Goal: Check status: Check status

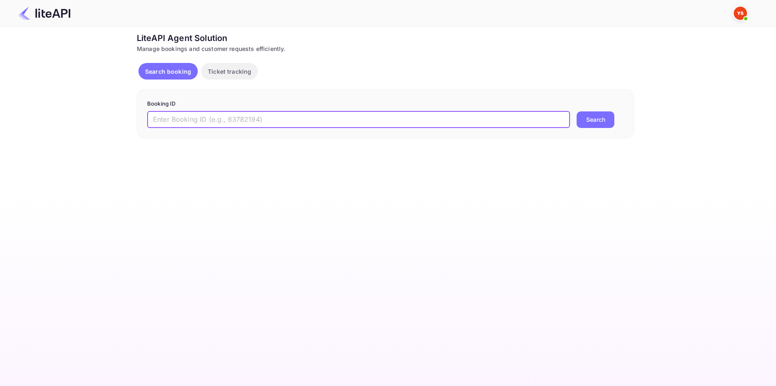
click at [188, 117] on input "text" at bounding box center [358, 120] width 423 height 17
paste input "8840131"
type input "8840131"
click at [600, 117] on button "Search" at bounding box center [596, 120] width 38 height 17
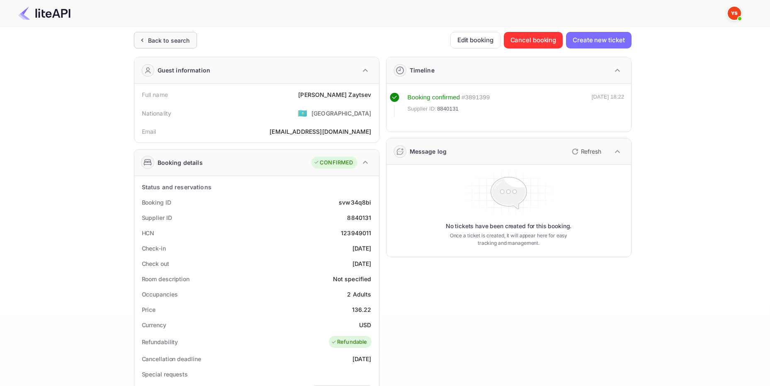
click at [158, 38] on div "Back to search" at bounding box center [169, 40] width 42 height 9
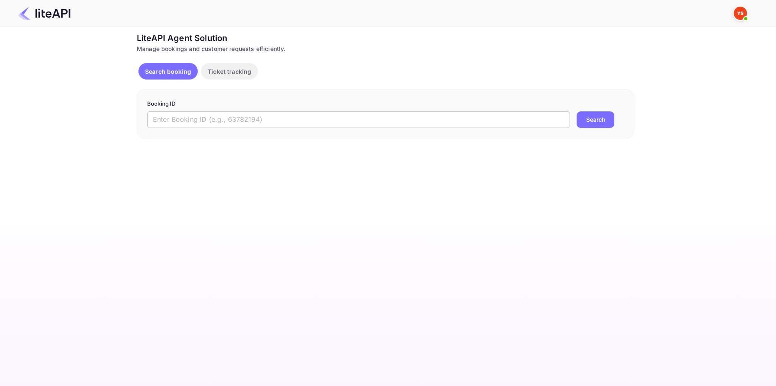
click at [161, 120] on input "text" at bounding box center [358, 120] width 423 height 17
paste input "8878462"
type input "8878462"
click at [585, 122] on button "Search" at bounding box center [596, 120] width 38 height 17
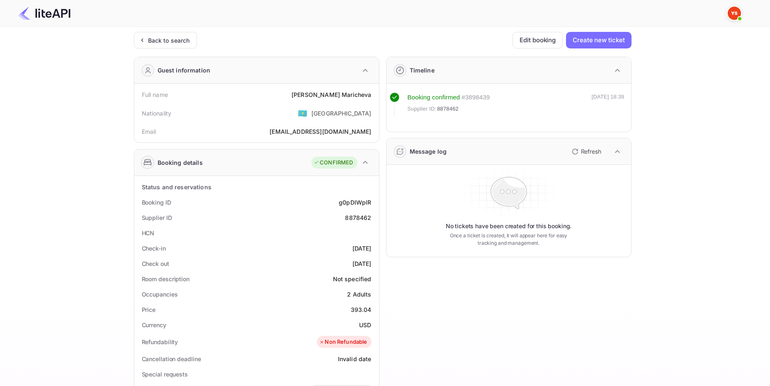
drag, startPoint x: 165, startPoint y: 41, endPoint x: 179, endPoint y: 62, distance: 24.8
click at [165, 42] on div "Back to search" at bounding box center [169, 40] width 42 height 9
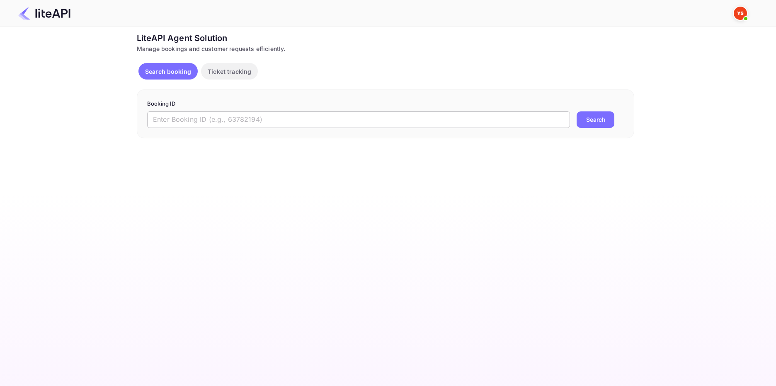
click at [166, 119] on input "text" at bounding box center [358, 120] width 423 height 17
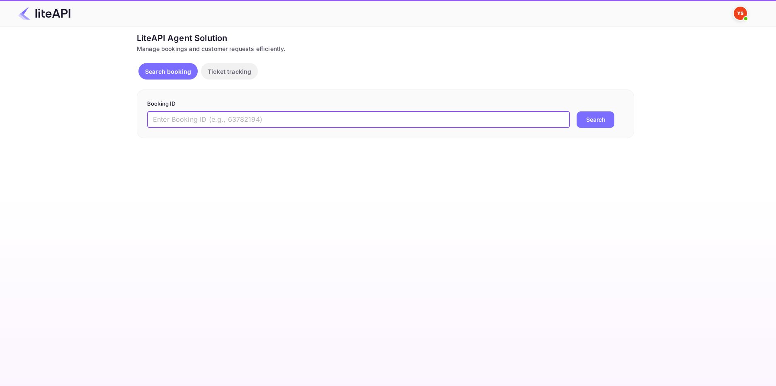
paste input "8732329"
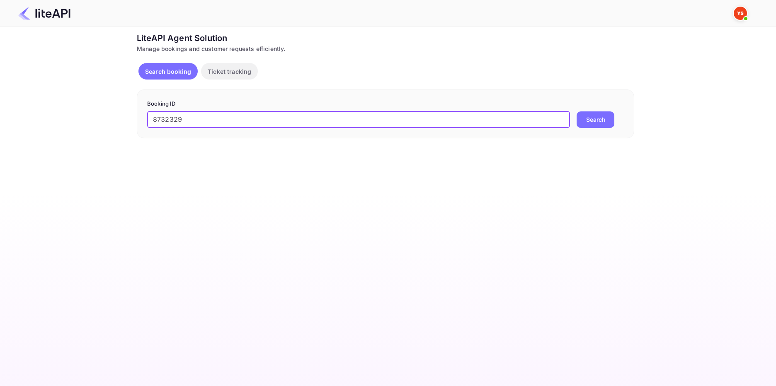
type input "8732329"
click at [577, 123] on button "Search" at bounding box center [596, 120] width 38 height 17
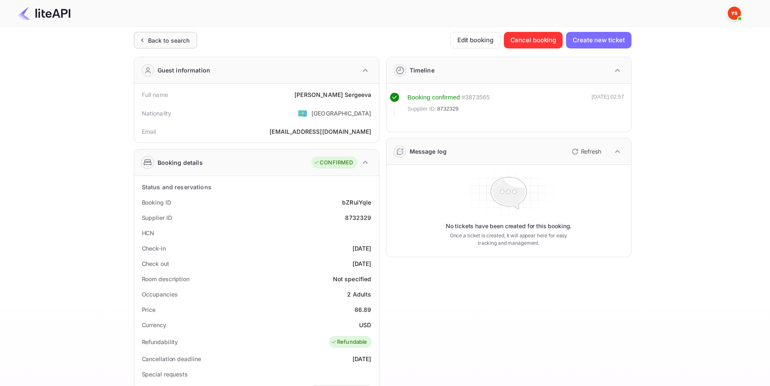
click at [175, 35] on div "Back to search" at bounding box center [165, 40] width 63 height 17
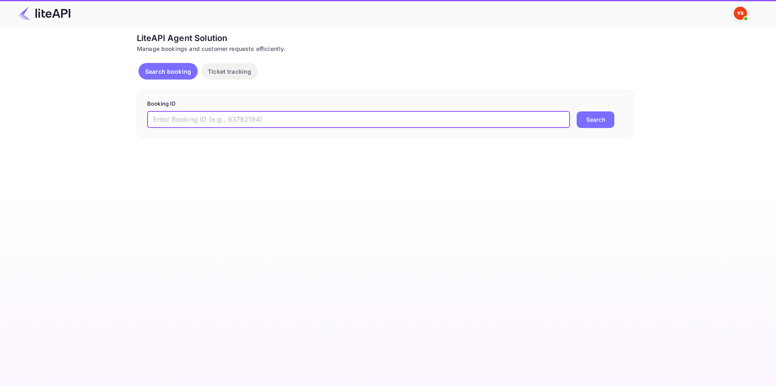
click at [220, 121] on input "text" at bounding box center [358, 120] width 423 height 17
paste input "8879378"
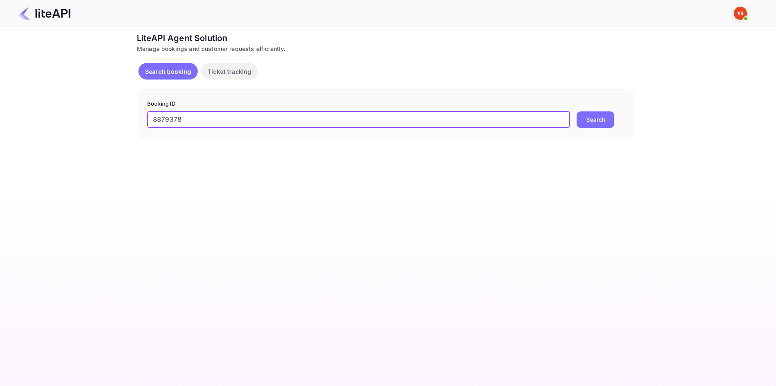
type input "8879378"
click at [600, 121] on button "Search" at bounding box center [596, 120] width 38 height 17
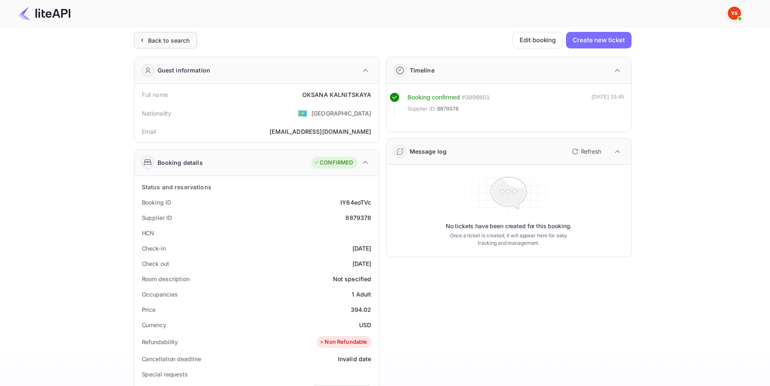
click at [170, 36] on div "Back to search" at bounding box center [169, 40] width 42 height 9
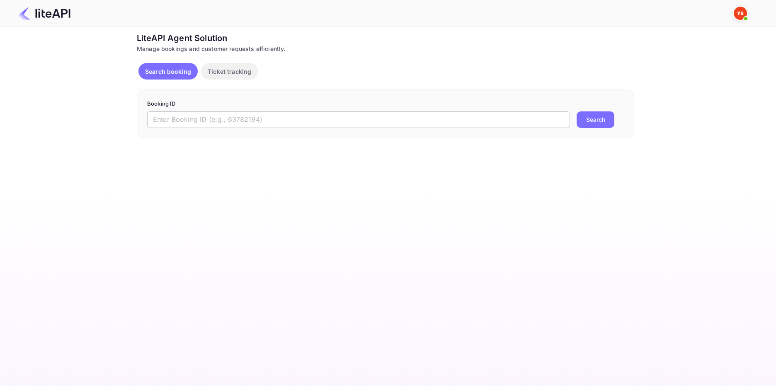
click at [211, 123] on input "text" at bounding box center [358, 120] width 423 height 17
paste input "8384413"
type input "8384413"
click at [592, 121] on button "Search" at bounding box center [596, 120] width 38 height 17
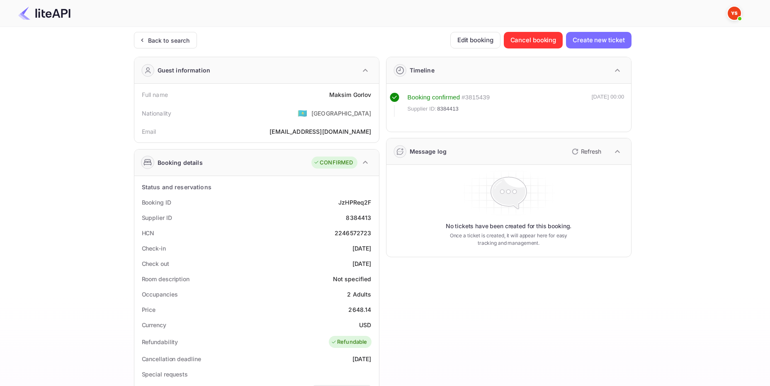
drag, startPoint x: 178, startPoint y: 46, endPoint x: 190, endPoint y: 59, distance: 17.6
click at [178, 45] on div "Back to search" at bounding box center [165, 40] width 63 height 17
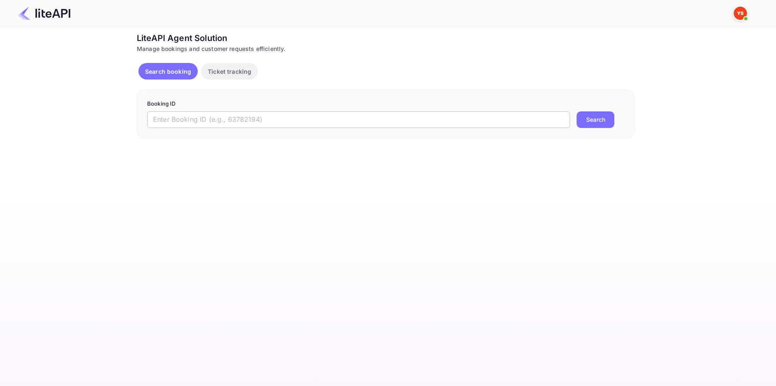
click at [177, 119] on input "text" at bounding box center [358, 120] width 423 height 17
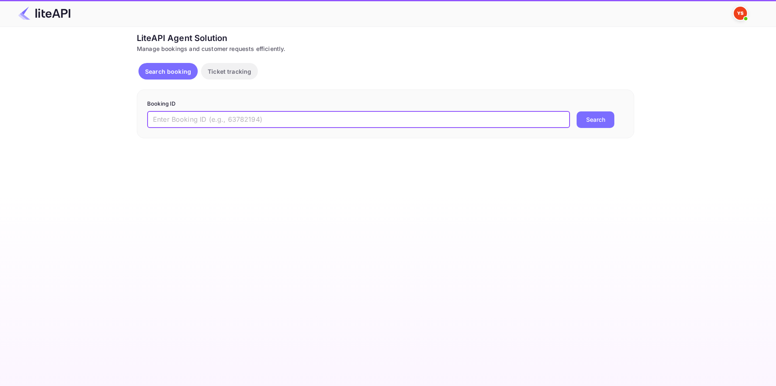
paste input "8327148"
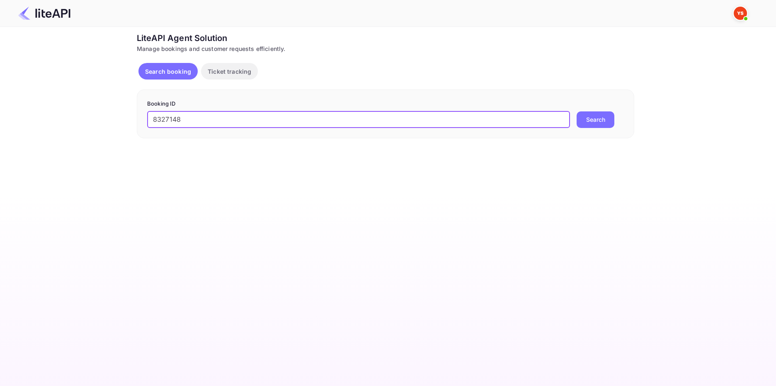
type input "8327148"
drag, startPoint x: 602, startPoint y: 117, endPoint x: 595, endPoint y: 117, distance: 6.7
click at [601, 117] on button "Search" at bounding box center [596, 120] width 38 height 17
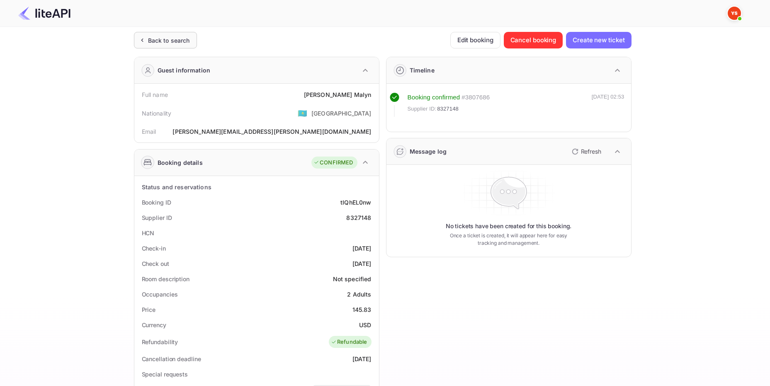
click at [175, 36] on div "Back to search" at bounding box center [169, 40] width 42 height 9
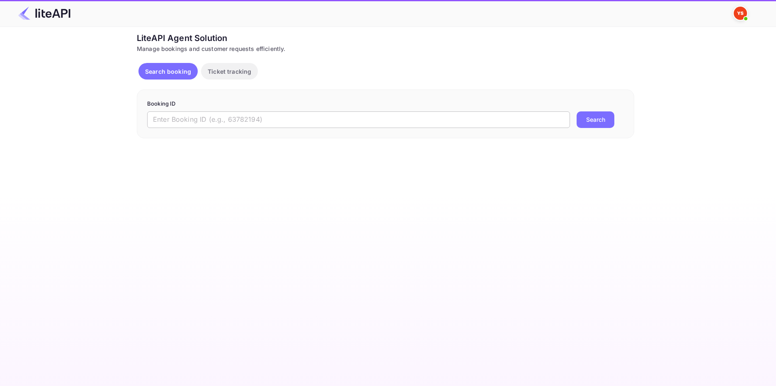
click at [168, 115] on input "text" at bounding box center [358, 120] width 423 height 17
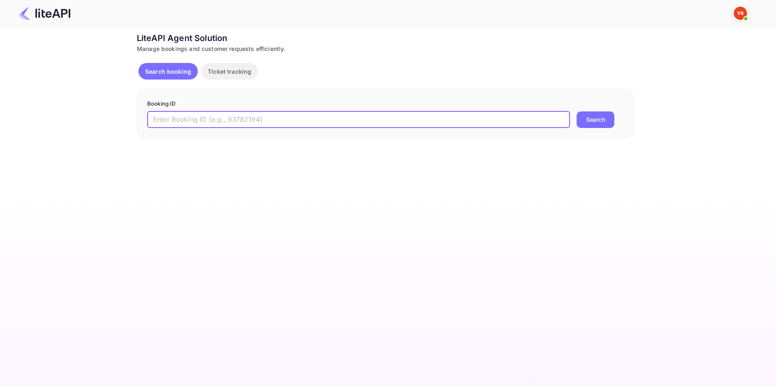
paste input "8883216"
type input "8883216"
click at [609, 117] on button "Search" at bounding box center [596, 120] width 38 height 17
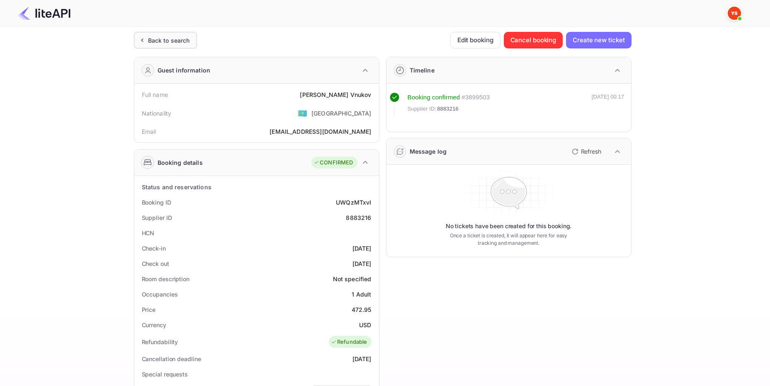
click at [169, 39] on div "Back to search" at bounding box center [169, 40] width 42 height 9
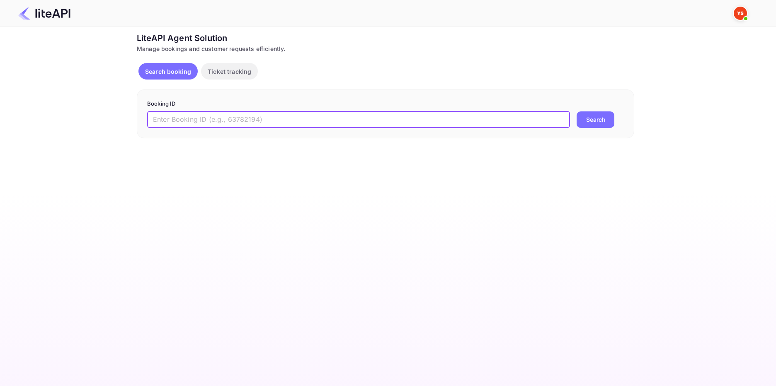
drag, startPoint x: 202, startPoint y: 124, endPoint x: 208, endPoint y: 123, distance: 6.2
click at [202, 124] on input "text" at bounding box center [358, 120] width 423 height 17
paste input "8158221"
type input "8158221"
drag, startPoint x: 595, startPoint y: 119, endPoint x: 603, endPoint y: 114, distance: 10.0
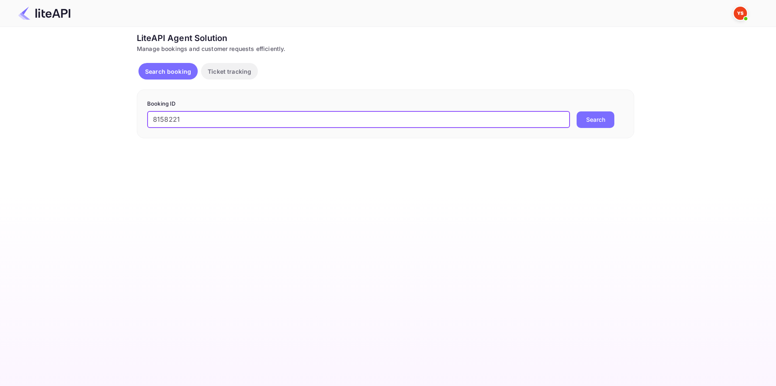
click at [595, 118] on button "Search" at bounding box center [596, 120] width 38 height 17
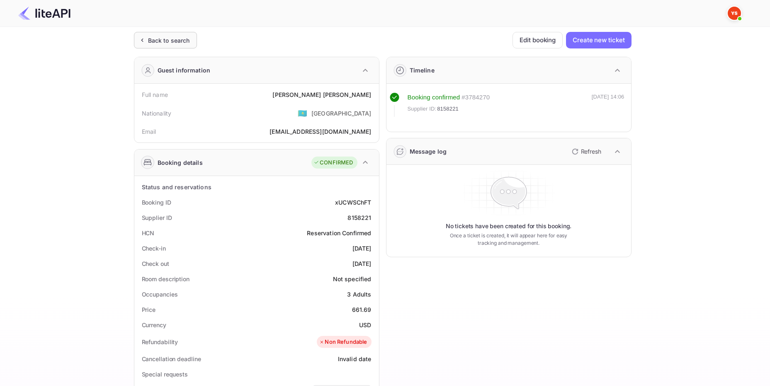
click at [168, 38] on div "Back to search" at bounding box center [169, 40] width 42 height 9
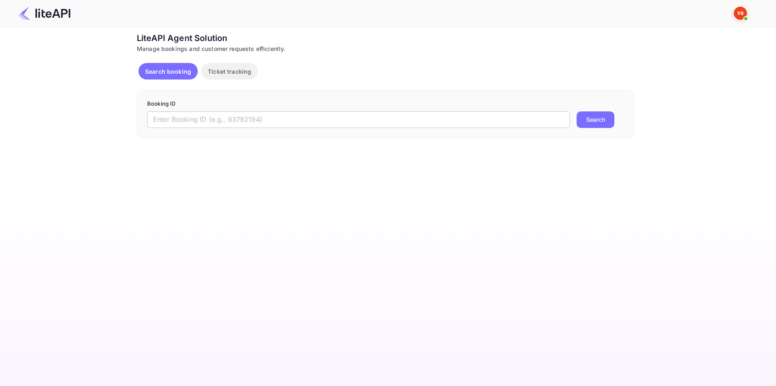
click at [177, 114] on input "text" at bounding box center [358, 120] width 423 height 17
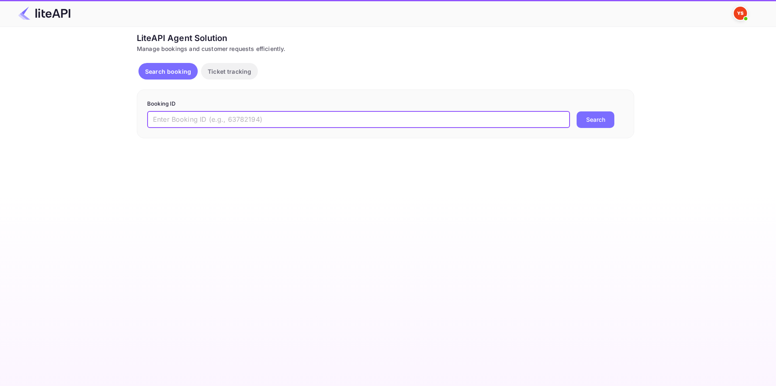
paste input "8876132"
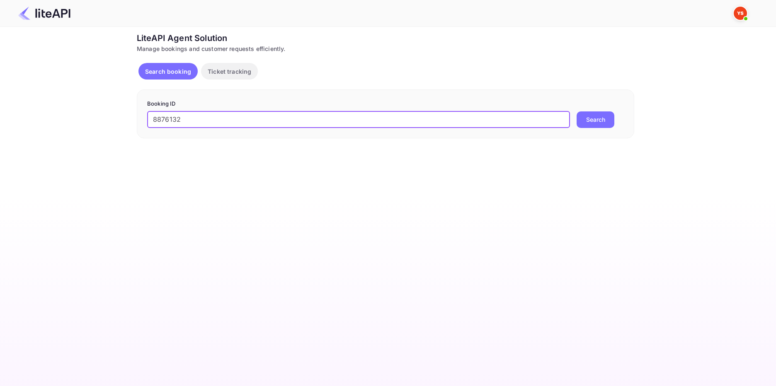
type input "8876132"
click at [584, 122] on button "Search" at bounding box center [596, 120] width 38 height 17
